Goal: Task Accomplishment & Management: Use online tool/utility

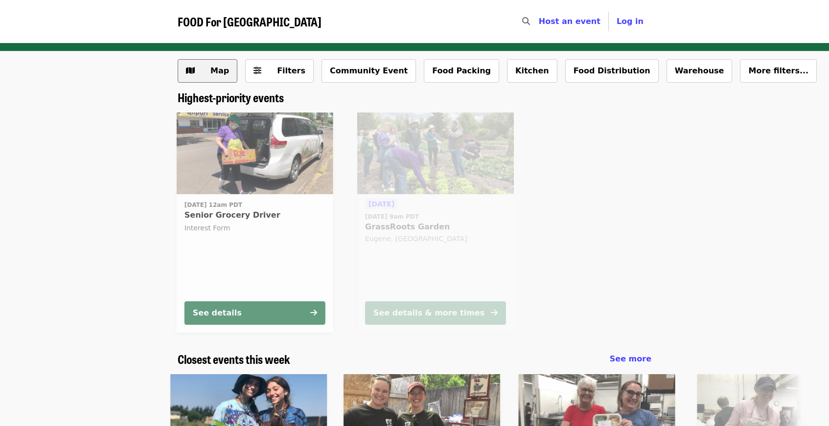
click at [212, 67] on span "Map" at bounding box center [219, 70] width 19 height 9
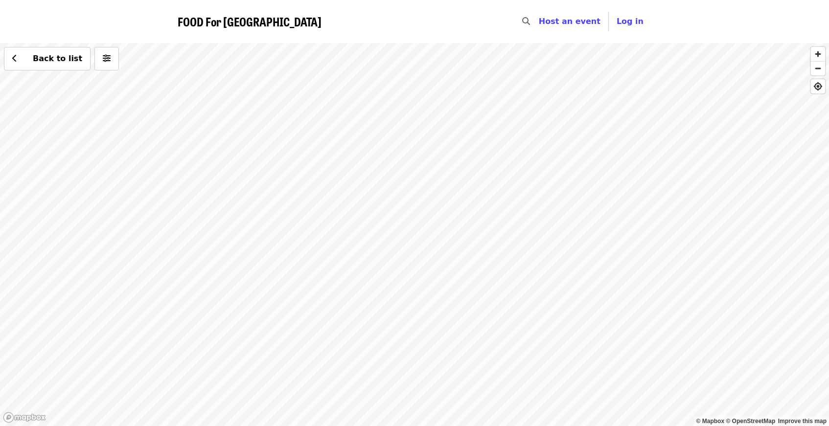
drag, startPoint x: 395, startPoint y: 195, endPoint x: 378, endPoint y: 285, distance: 92.1
click at [378, 285] on div "Back to list" at bounding box center [414, 234] width 829 height 383
drag, startPoint x: 378, startPoint y: 285, endPoint x: 368, endPoint y: 241, distance: 45.6
click at [368, 241] on div "Back to list" at bounding box center [414, 234] width 829 height 383
drag, startPoint x: 303, startPoint y: 79, endPoint x: 340, endPoint y: 200, distance: 126.3
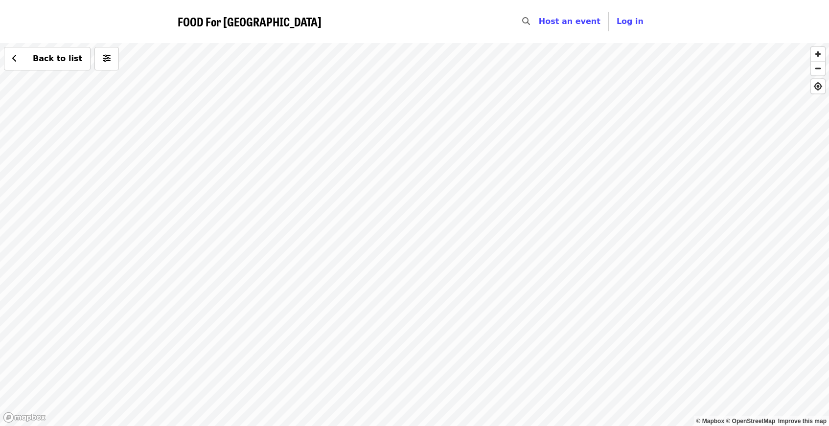
click at [340, 200] on div "Back to list" at bounding box center [414, 234] width 829 height 383
click at [198, 118] on div "Back to list" at bounding box center [414, 234] width 829 height 383
click at [282, 137] on div "See 7 actions at this location Back to list" at bounding box center [414, 234] width 829 height 383
